Goal: Task Accomplishment & Management: Manage account settings

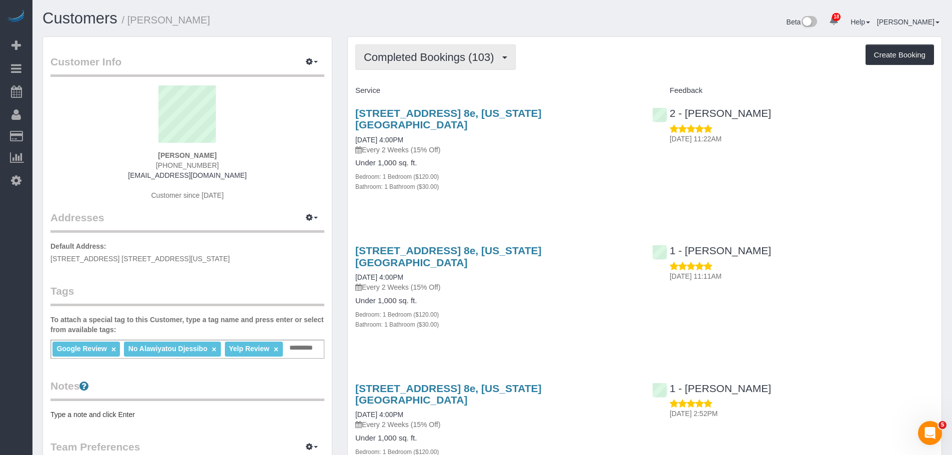
click at [434, 52] on span "Completed Bookings (103)" at bounding box center [431, 57] width 135 height 12
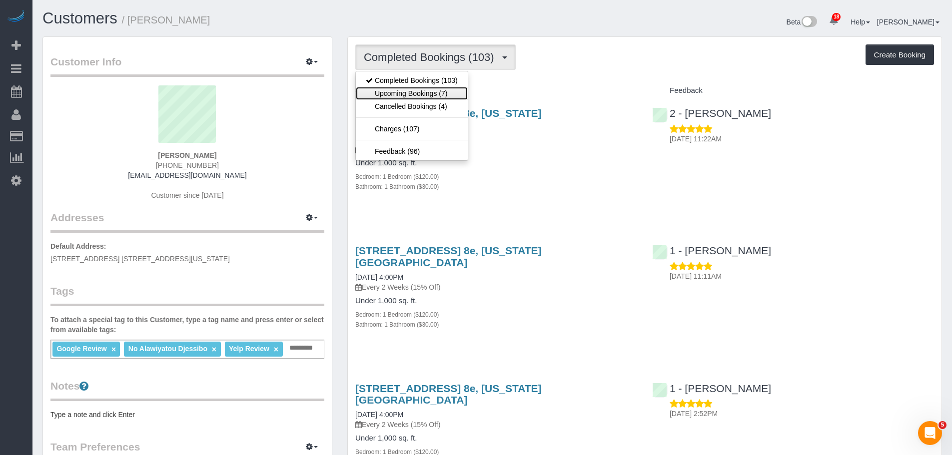
click at [434, 92] on link "Upcoming Bookings (7)" at bounding box center [412, 93] width 112 height 13
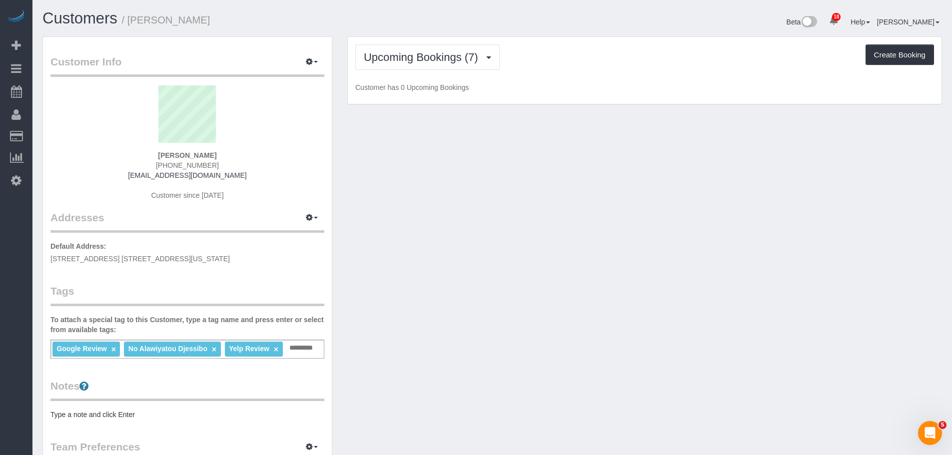
click at [670, 74] on div "Upcoming Bookings (7) Completed Bookings (103) Upcoming Bookings (7) Cancelled …" at bounding box center [645, 70] width 594 height 67
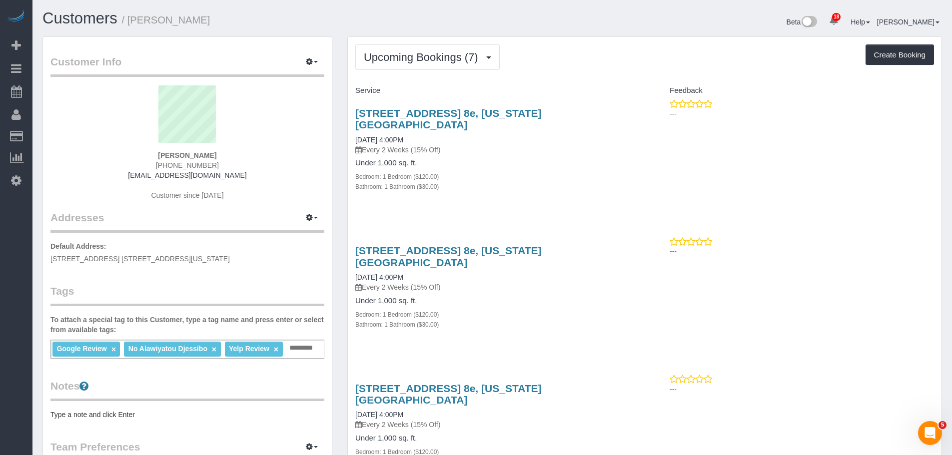
drag, startPoint x: 608, startPoint y: 70, endPoint x: 607, endPoint y: 79, distance: 9.6
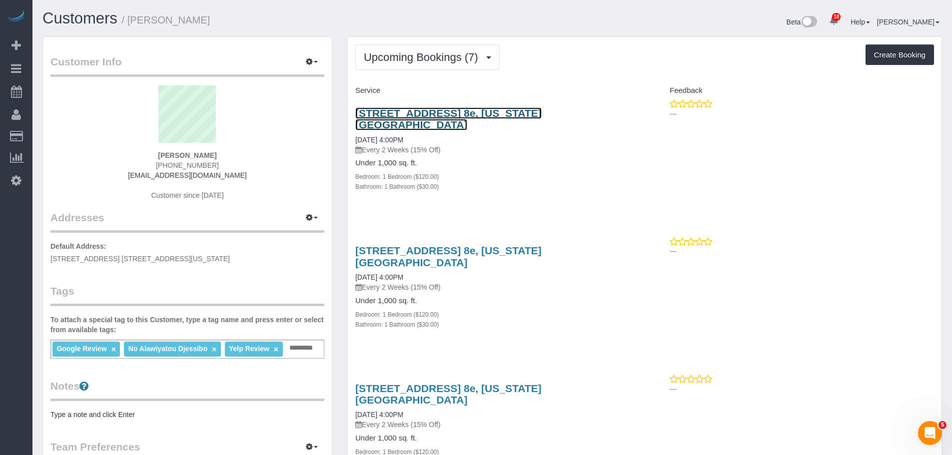
click at [542, 116] on link "205 West 88th Street, Apt. 8e, New York, NY 10024" at bounding box center [448, 118] width 186 height 23
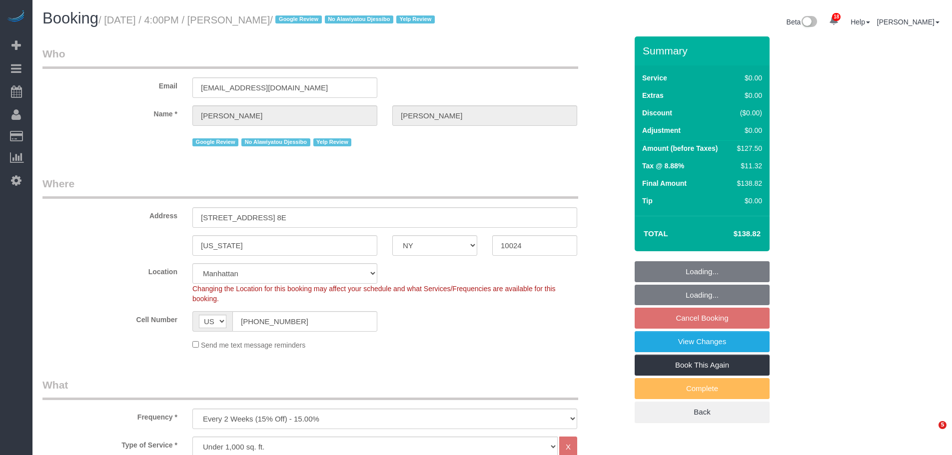
select select "NY"
select select "1"
select select "spot9"
select select "number:89"
select select "number:90"
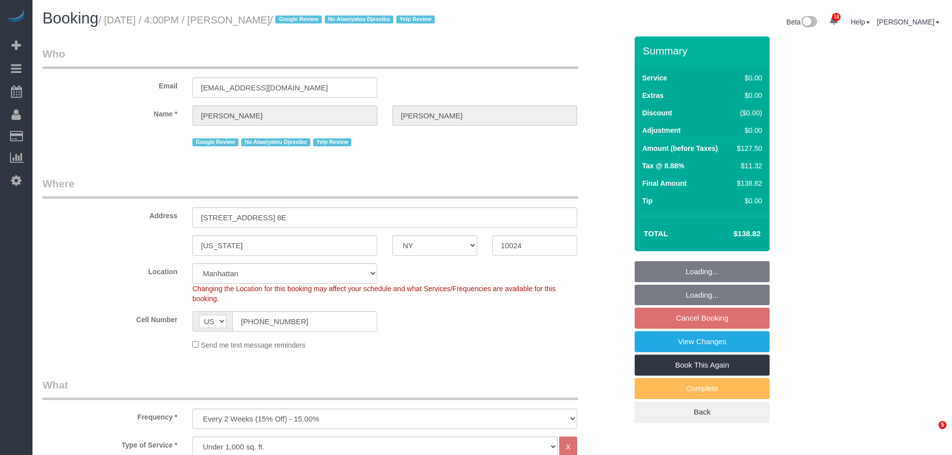
select select "number:15"
select select "number:5"
select select "number:21"
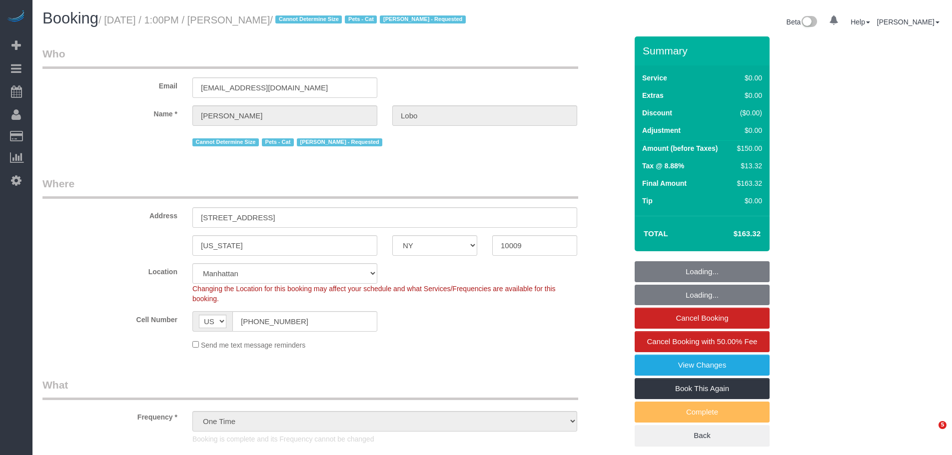
select select "NY"
select select "object:950"
select select "number:89"
select select "number:90"
select select "number:14"
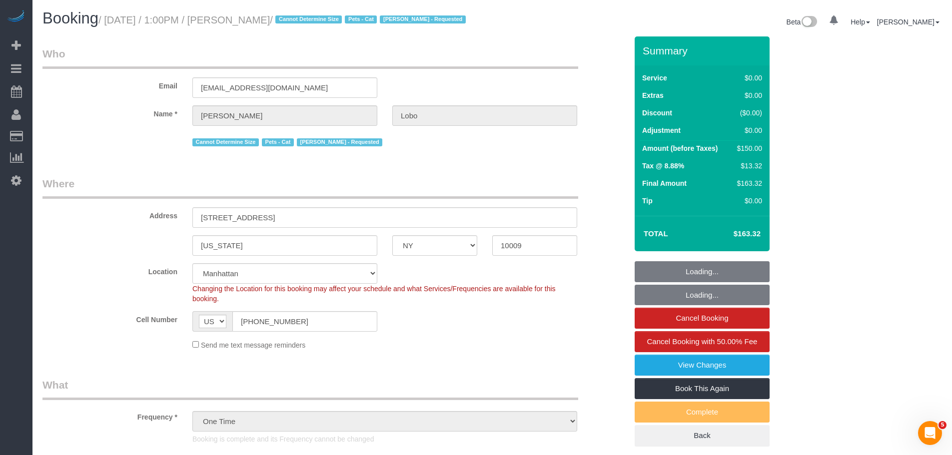
select select "number:5"
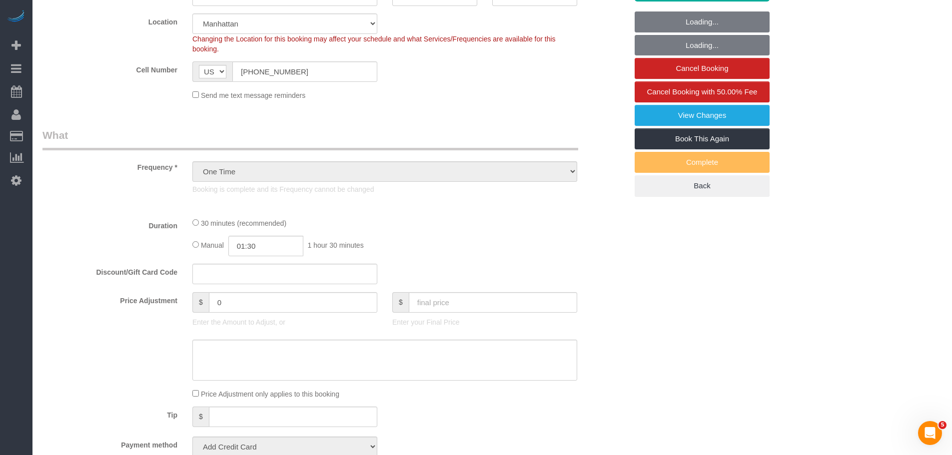
select select "spot1"
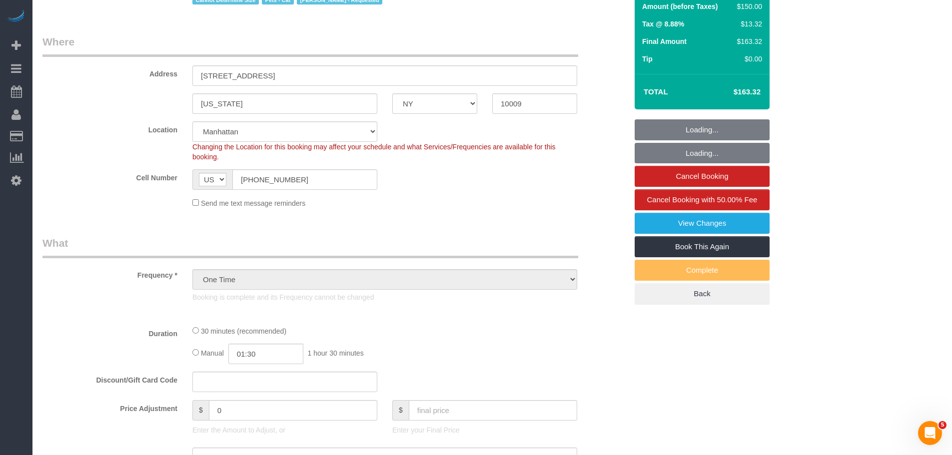
select select "string:stripe-pm_1Rosga4VGloSiKo777Tx90Dj"
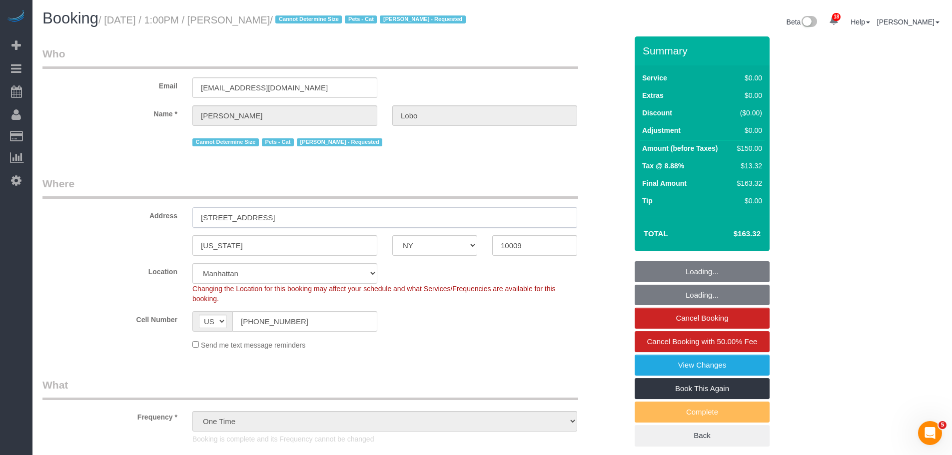
drag, startPoint x: 283, startPoint y: 227, endPoint x: 147, endPoint y: 227, distance: 135.9
click at [147, 227] on div "Address 251 East 10th Street, Apt. 6" at bounding box center [335, 201] width 600 height 51
